Goal: Information Seeking & Learning: Learn about a topic

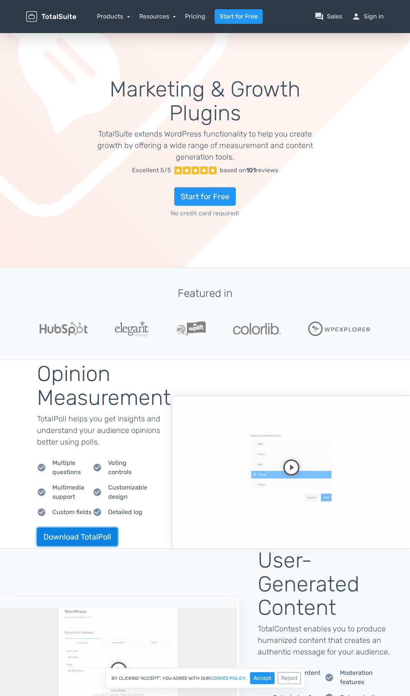
click at [77, 536] on span "Download TotalPoll" at bounding box center [77, 536] width 68 height 9
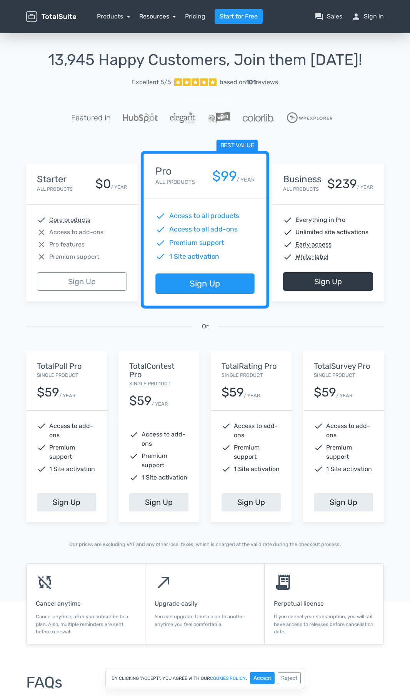
click at [157, 16] on span "Resources" at bounding box center [154, 16] width 30 height 7
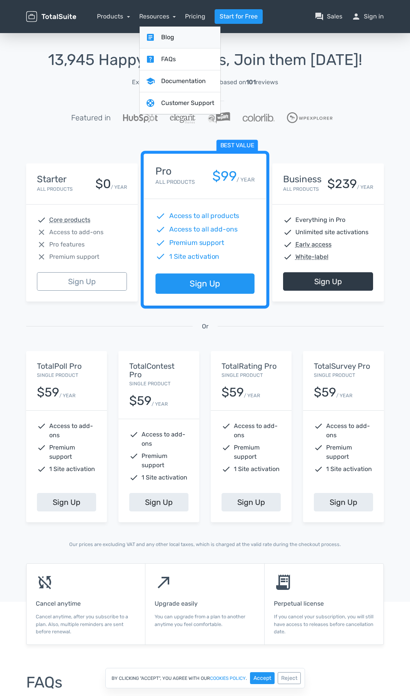
click at [179, 37] on link "article Blog" at bounding box center [180, 38] width 81 height 22
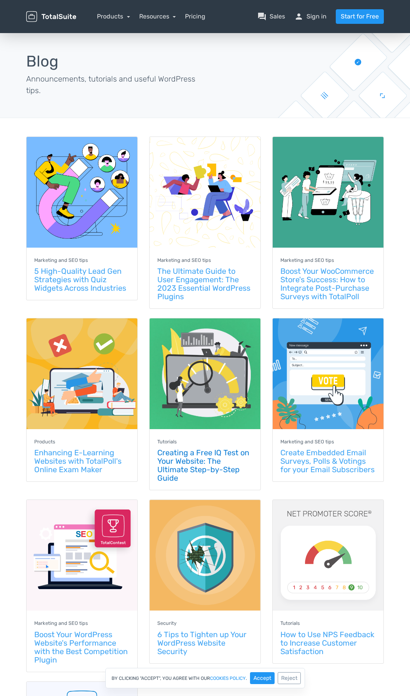
click at [203, 465] on span "Creating a Free IQ Test on Your Website: The Ultimate Step-by-Step Guide" at bounding box center [203, 465] width 92 height 35
